Goal: Task Accomplishment & Management: Use online tool/utility

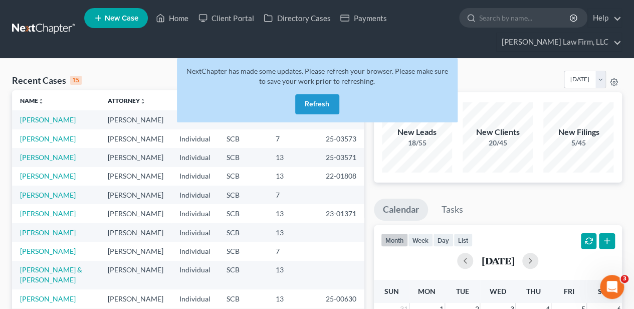
click at [310, 97] on button "Refresh" at bounding box center [317, 104] width 44 height 20
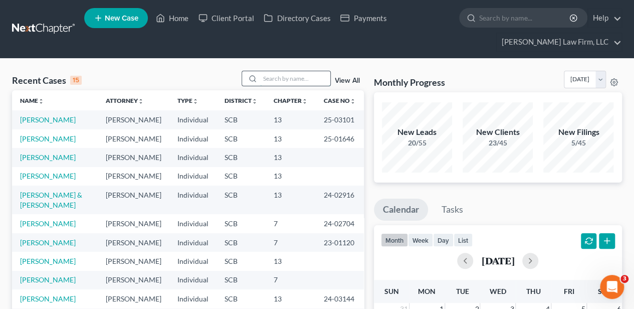
click at [292, 79] on input "search" at bounding box center [295, 78] width 70 height 15
type input "bowling"
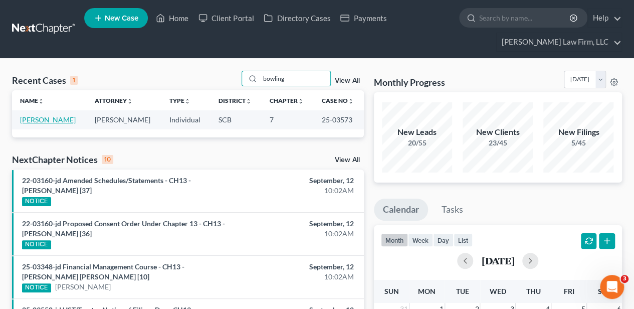
click at [55, 123] on link "[PERSON_NAME]" at bounding box center [48, 119] width 56 height 9
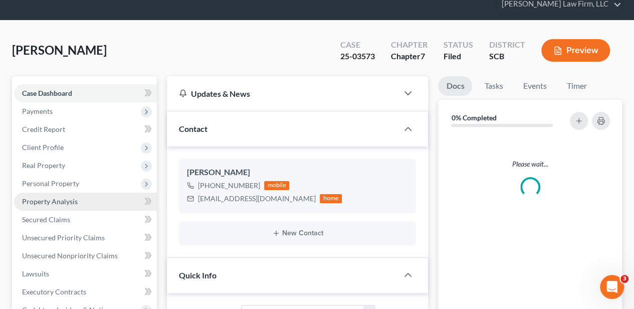
select select "2"
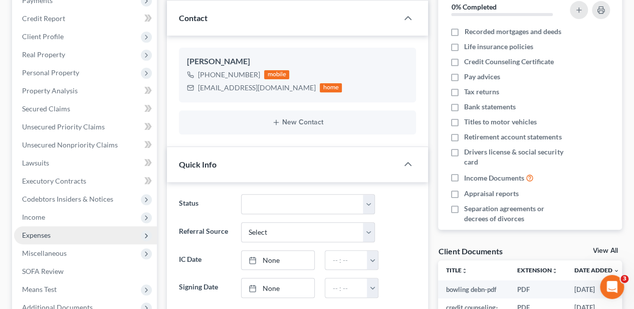
scroll to position [167, 0]
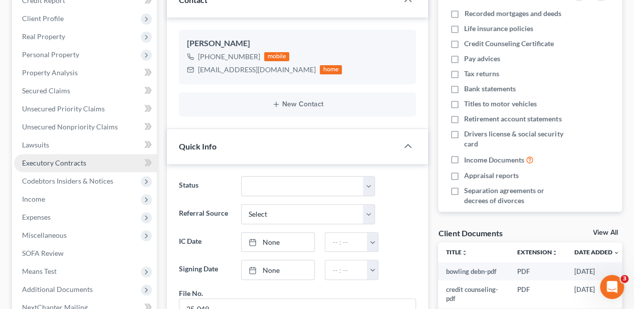
click at [68, 165] on span "Executory Contracts" at bounding box center [54, 162] width 64 height 9
